Goal: Task Accomplishment & Management: Use online tool/utility

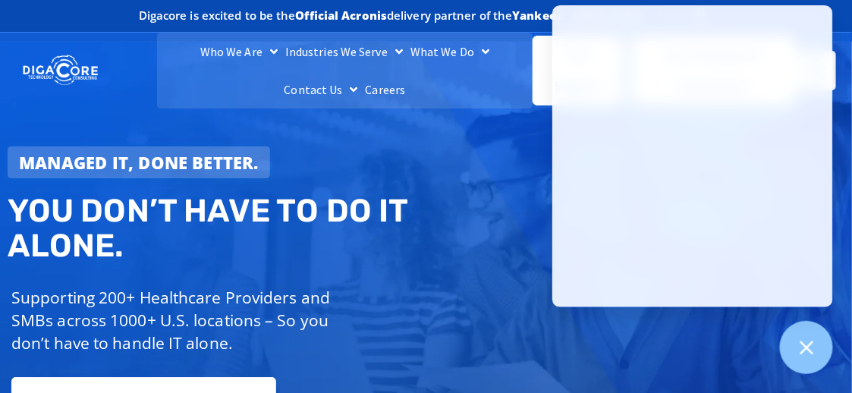
click at [492, 158] on div "Managed IT, done better. You don’t have to do IT alone. Supporting 200+ Healthc…" at bounding box center [426, 267] width 852 height 451
click at [489, 83] on ul "Who We Are About Us Our Leadership Testimonials Blog Industries We Serve Health…" at bounding box center [345, 71] width 376 height 76
click at [481, 89] on ul "Who We Are About Us Our Leadership Testimonials Blog Industries We Serve Health…" at bounding box center [345, 71] width 376 height 76
click at [435, 150] on div "Managed IT, done better. You don’t have to do IT alone. Supporting 200+ Healthc…" at bounding box center [221, 285] width 442 height 293
click at [808, 344] on icon at bounding box center [807, 348] width 20 height 20
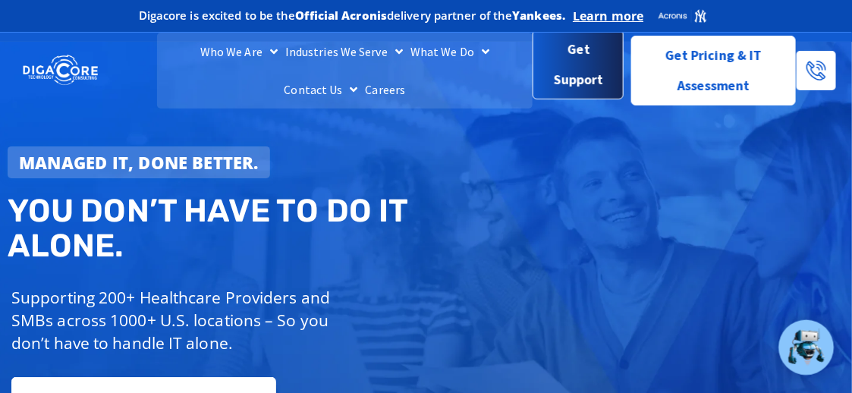
click at [578, 74] on span "Get Support" at bounding box center [578, 64] width 66 height 61
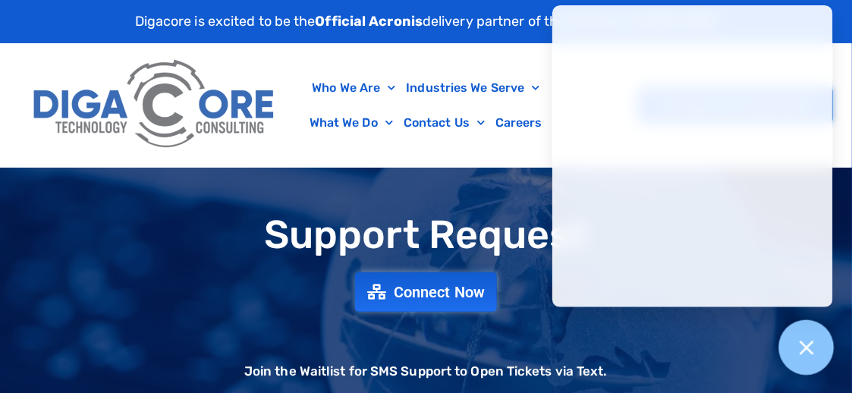
drag, startPoint x: 807, startPoint y: 347, endPoint x: 803, endPoint y: 336, distance: 11.3
click at [807, 346] on icon at bounding box center [807, 348] width 14 height 14
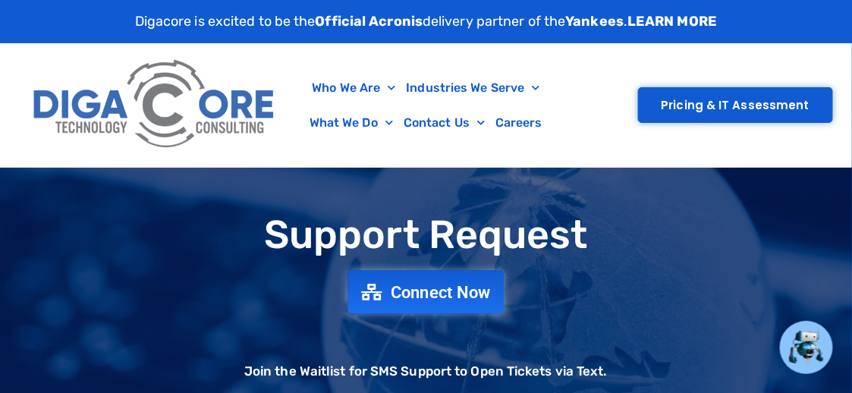
click at [434, 294] on span "Connect Now" at bounding box center [441, 292] width 100 height 17
